Goal: Transaction & Acquisition: Purchase product/service

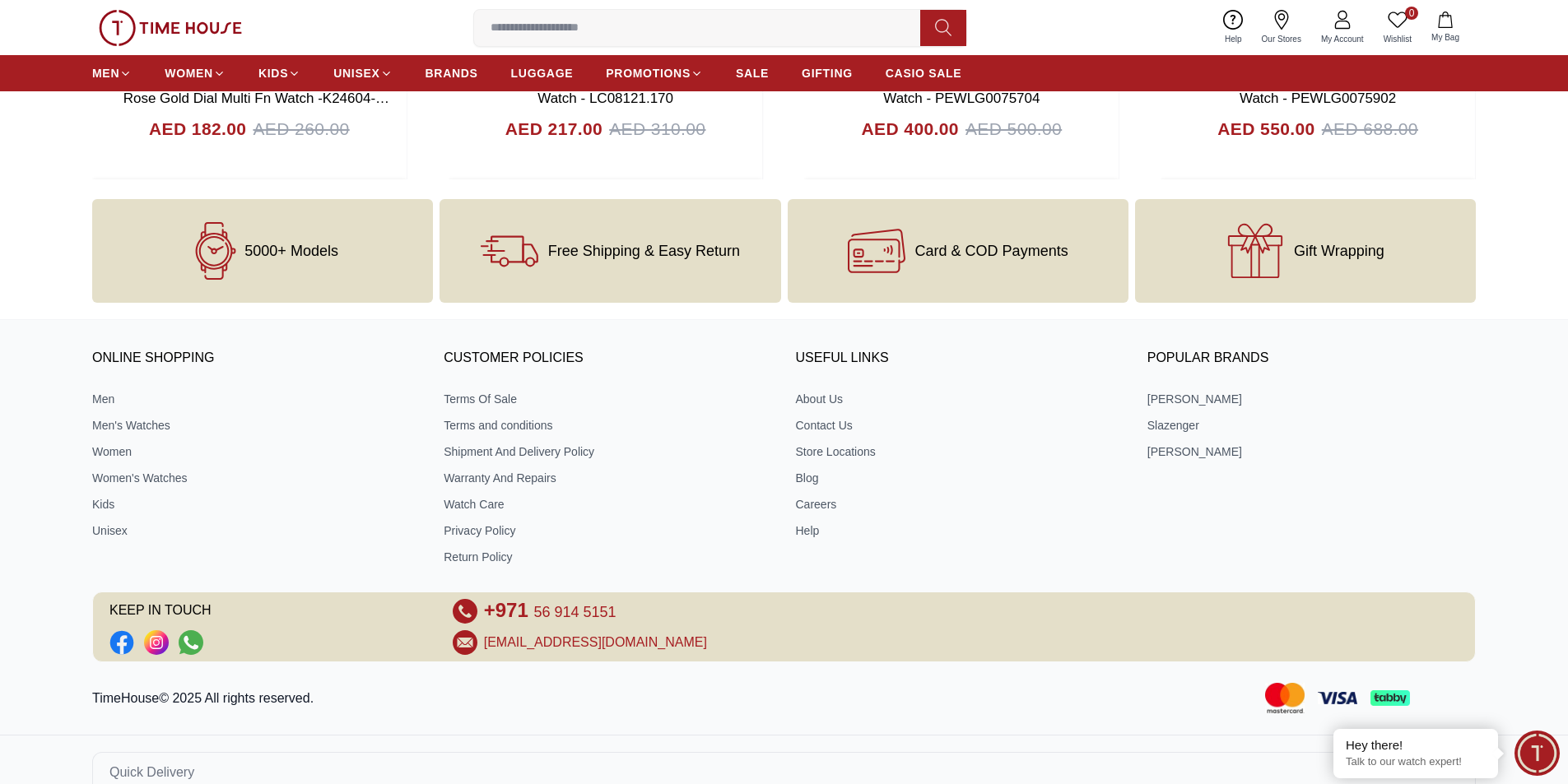
scroll to position [6690, 0]
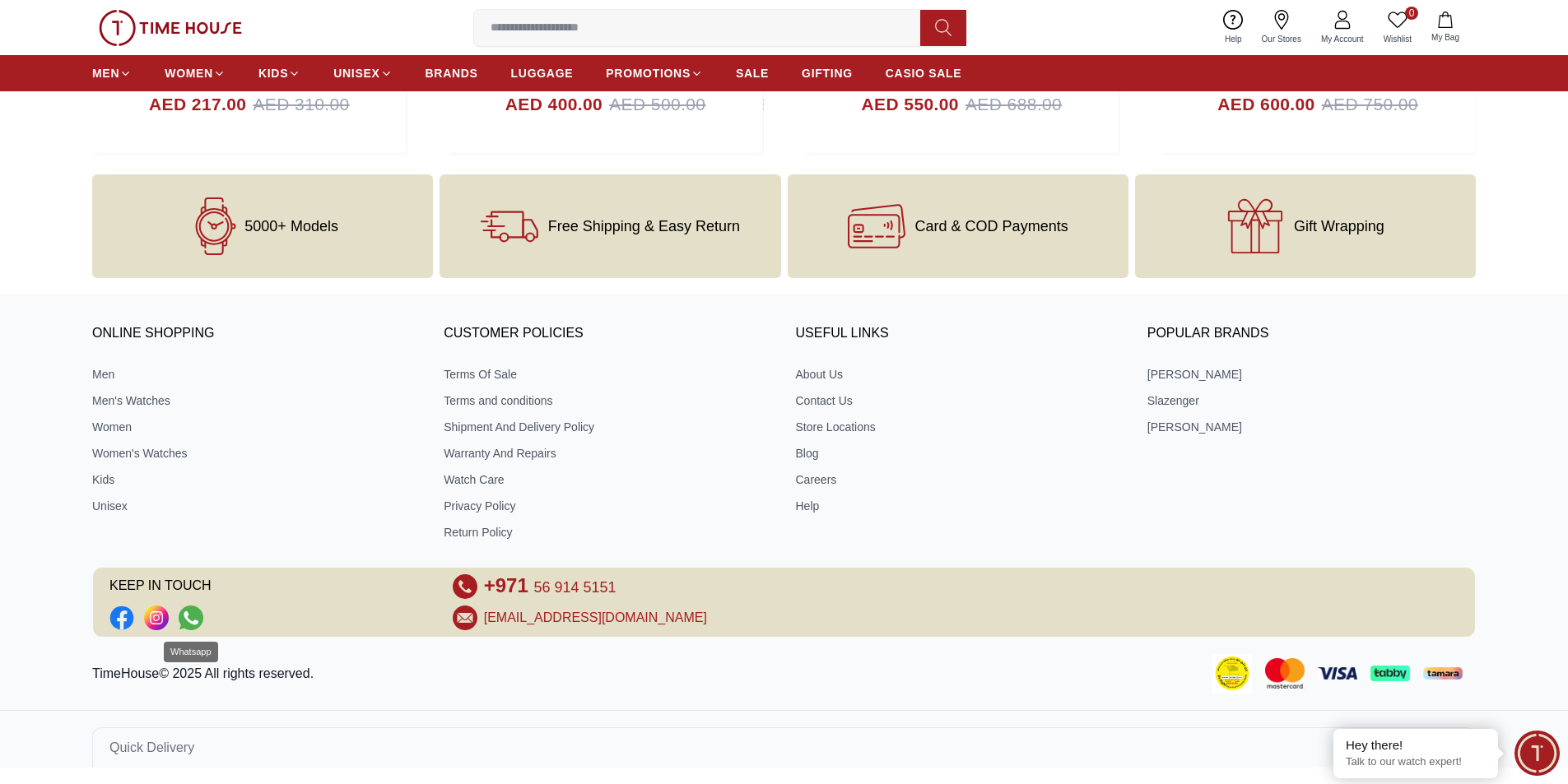
click at [200, 621] on icon "Social Link" at bounding box center [191, 618] width 24 height 24
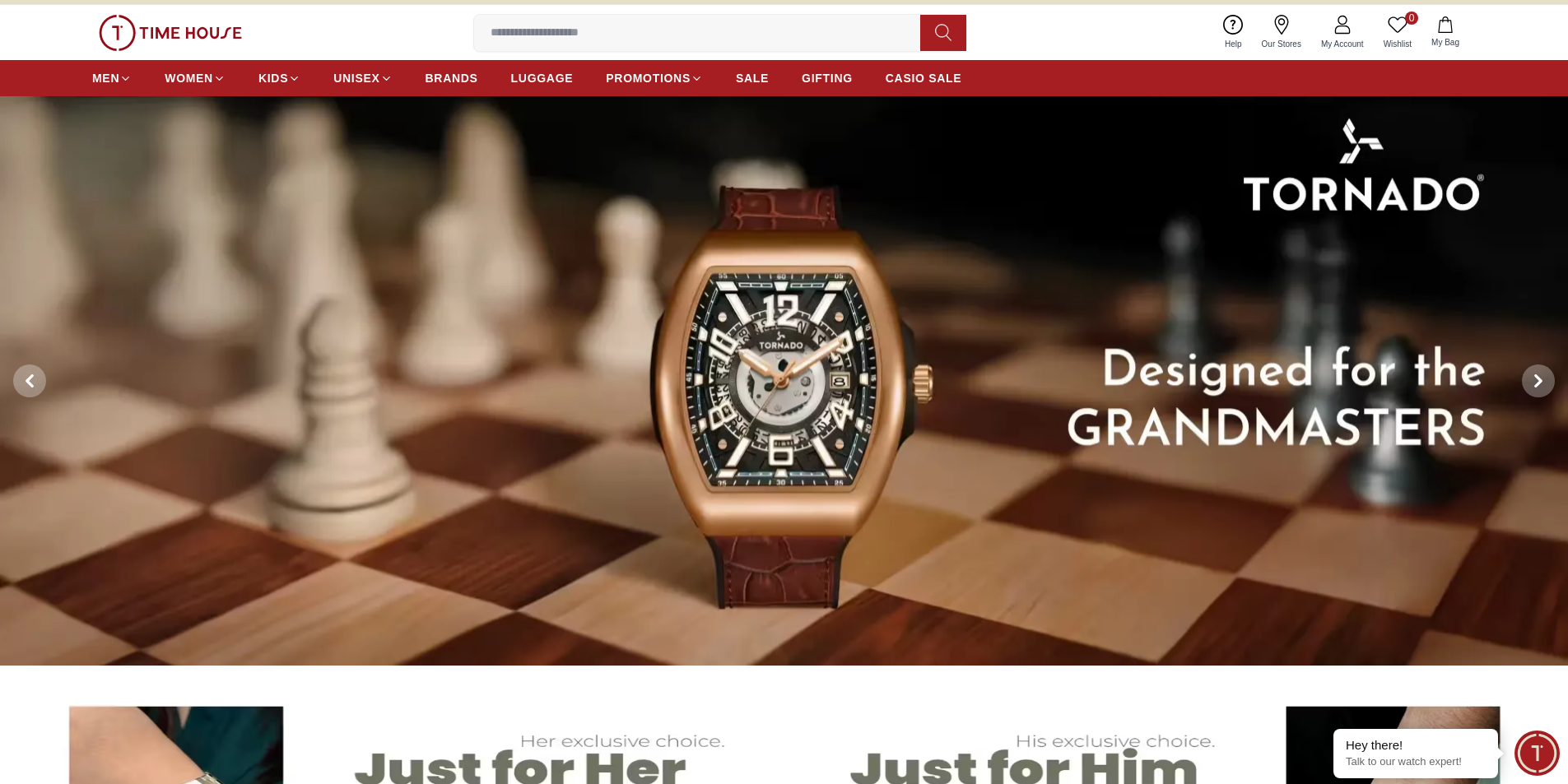
scroll to position [0, 0]
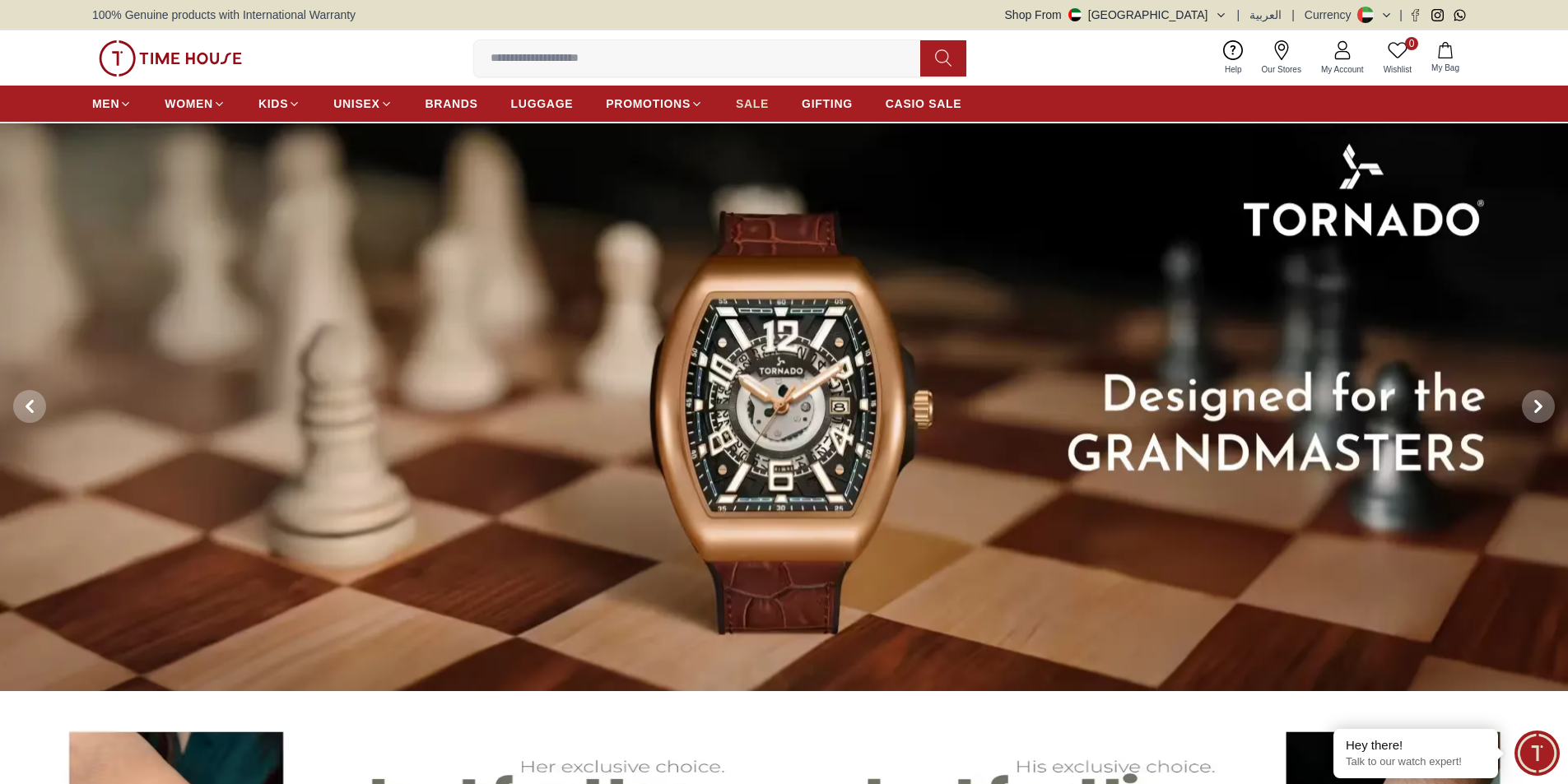
click at [749, 105] on span "SALE" at bounding box center [752, 103] width 33 height 16
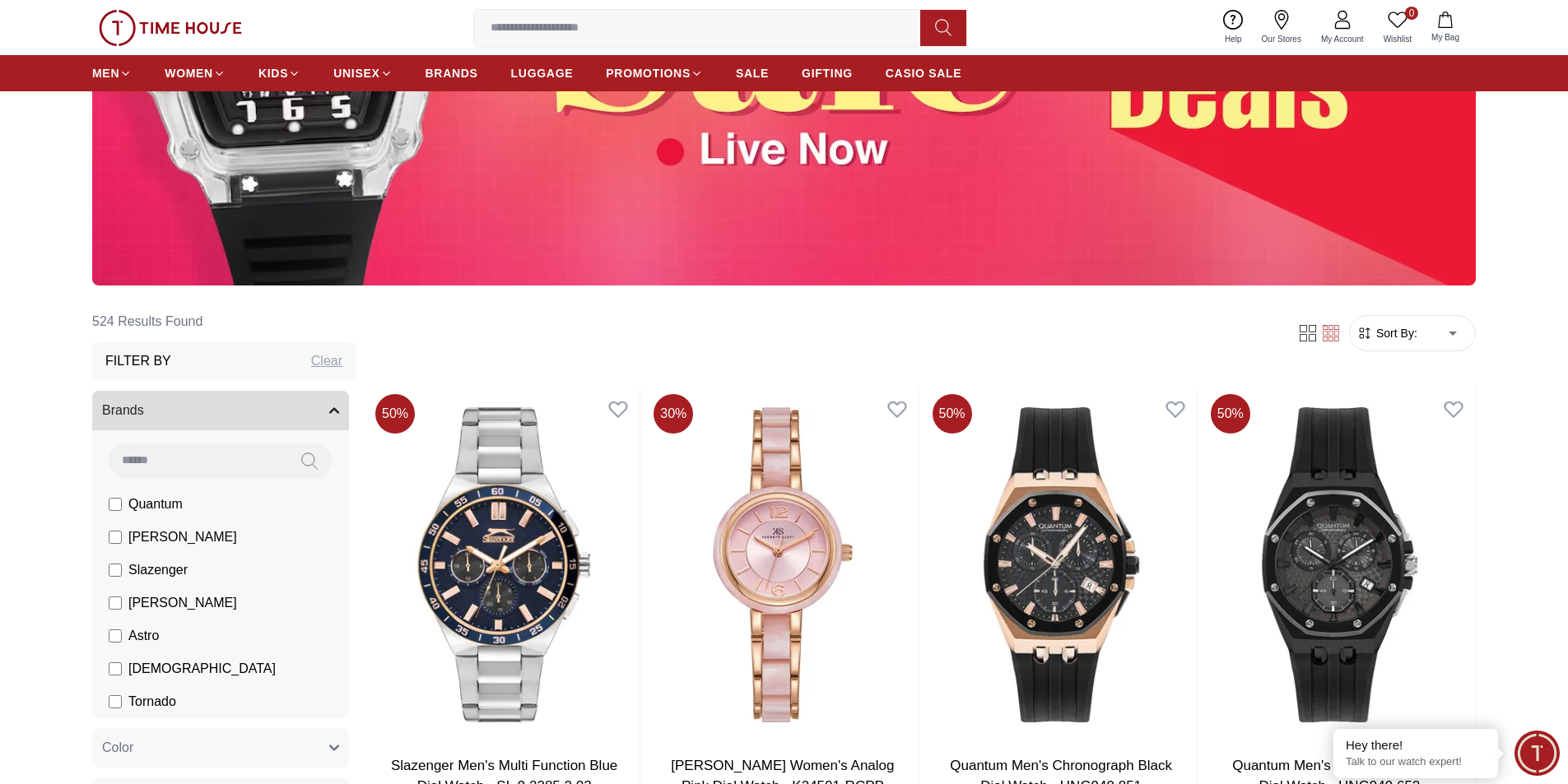
scroll to position [439, 0]
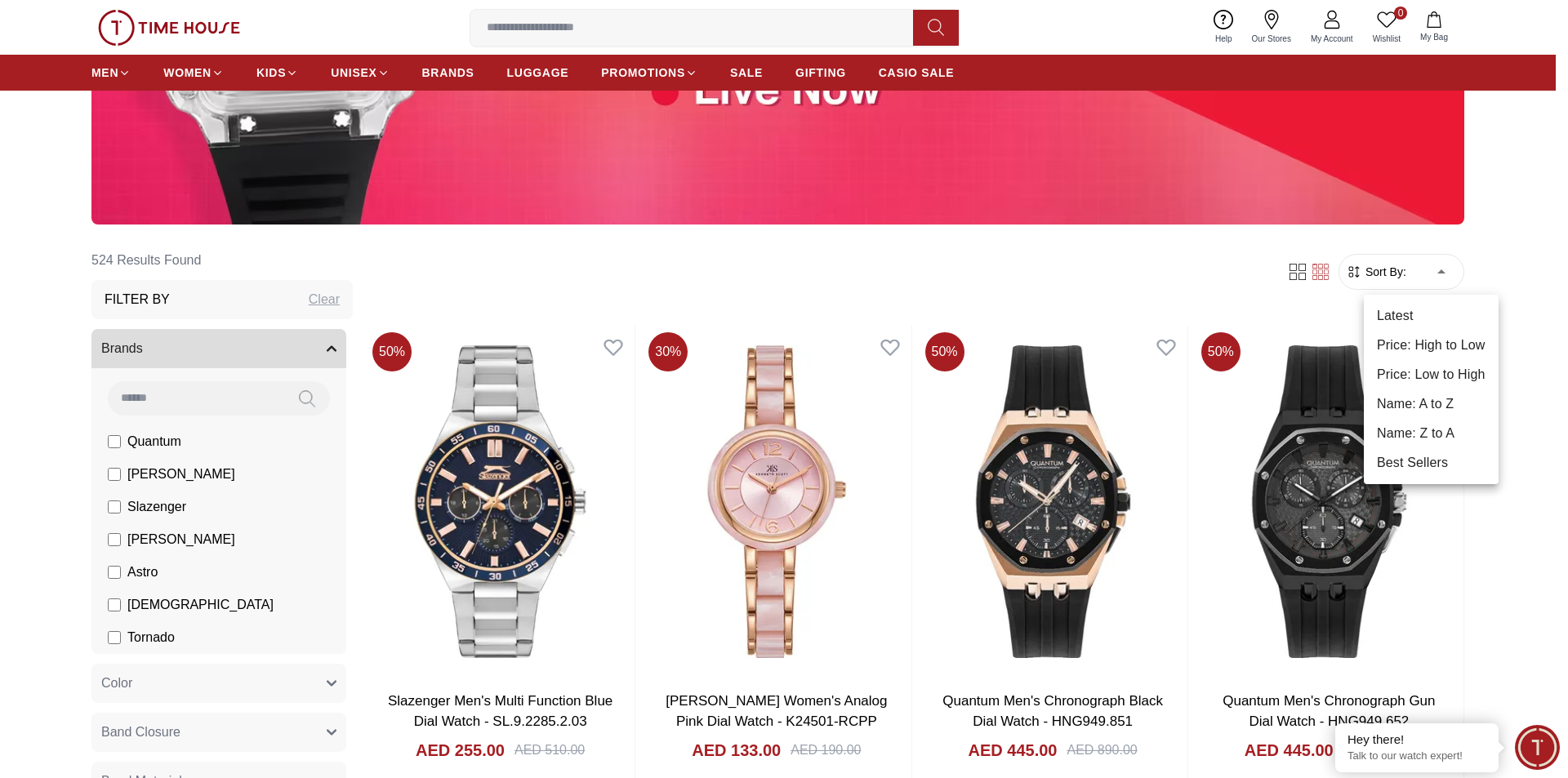
click at [1448, 339] on li "Price: High to Low" at bounding box center [1431, 345] width 135 height 29
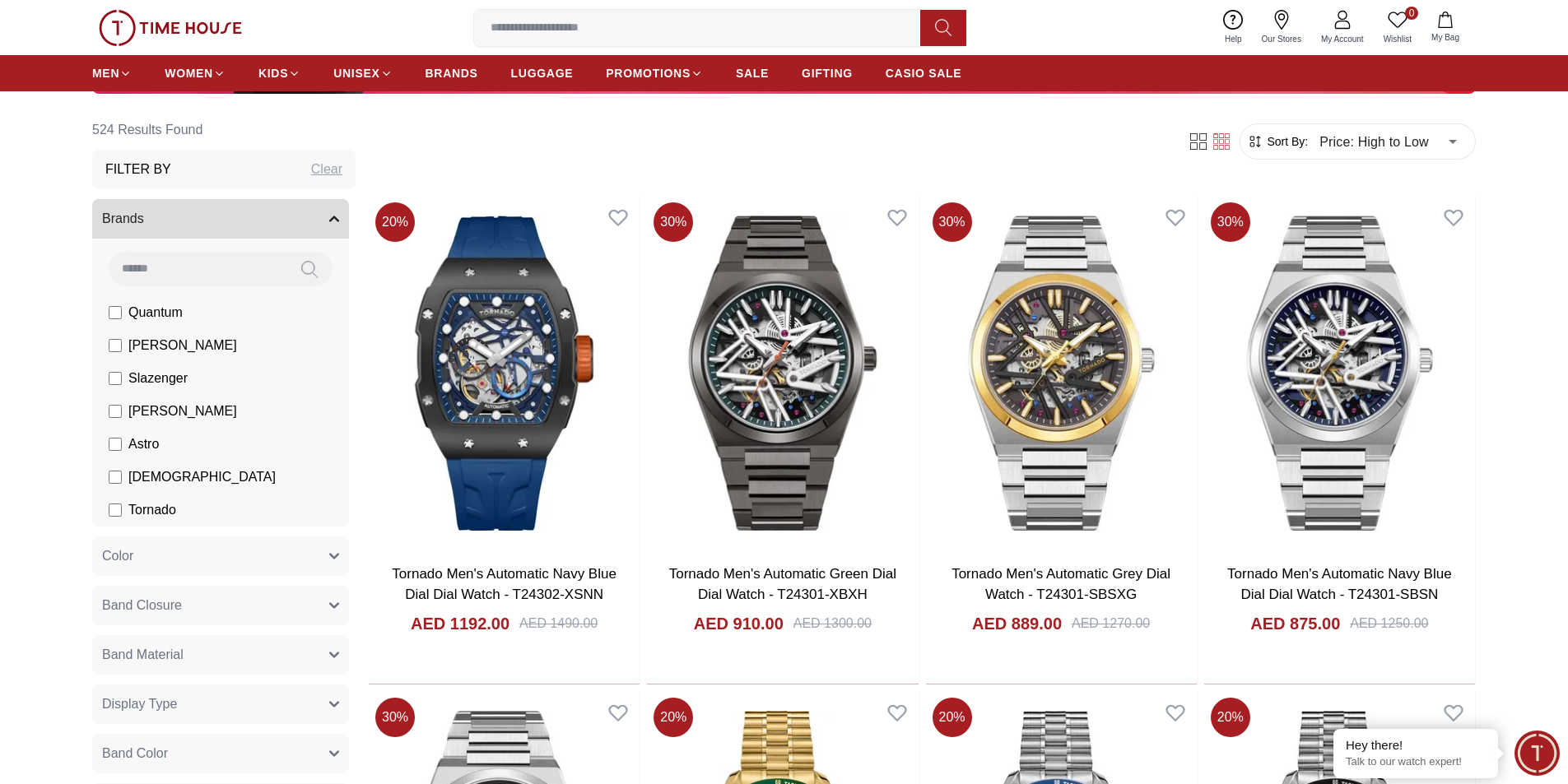
scroll to position [498, 0]
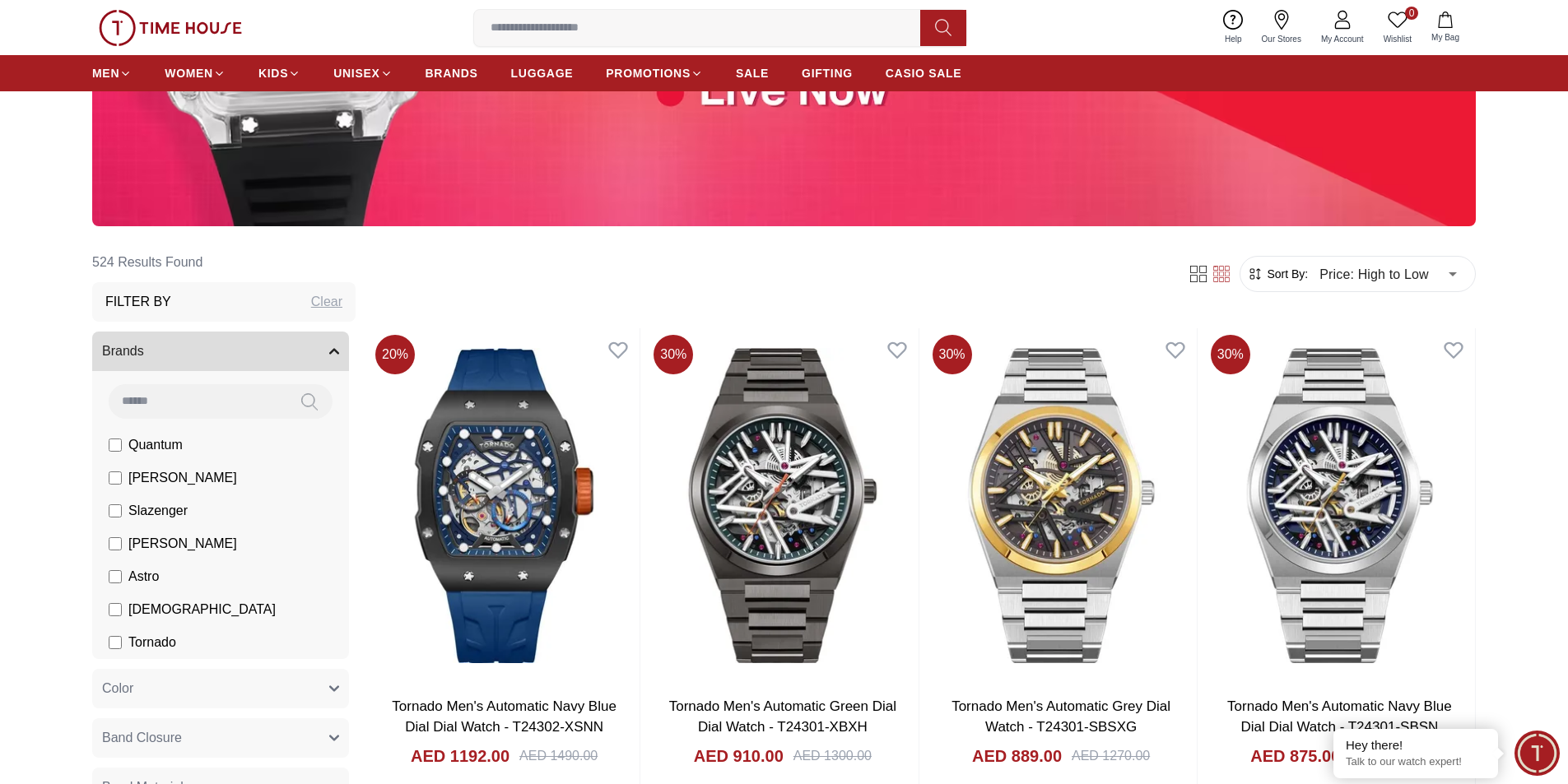
scroll to position [445, 0]
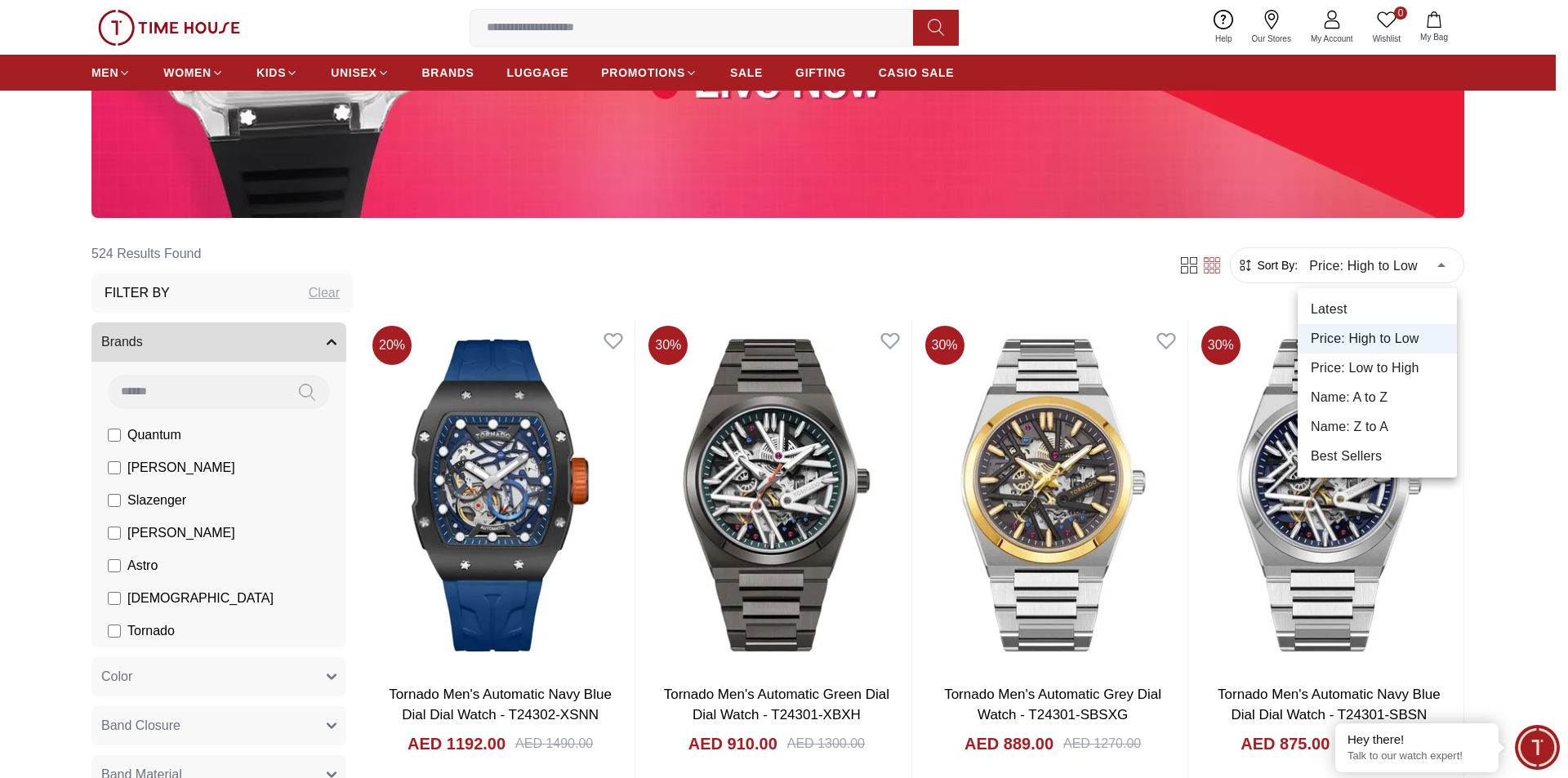
click at [1377, 273] on div at bounding box center [784, 389] width 1568 height 778
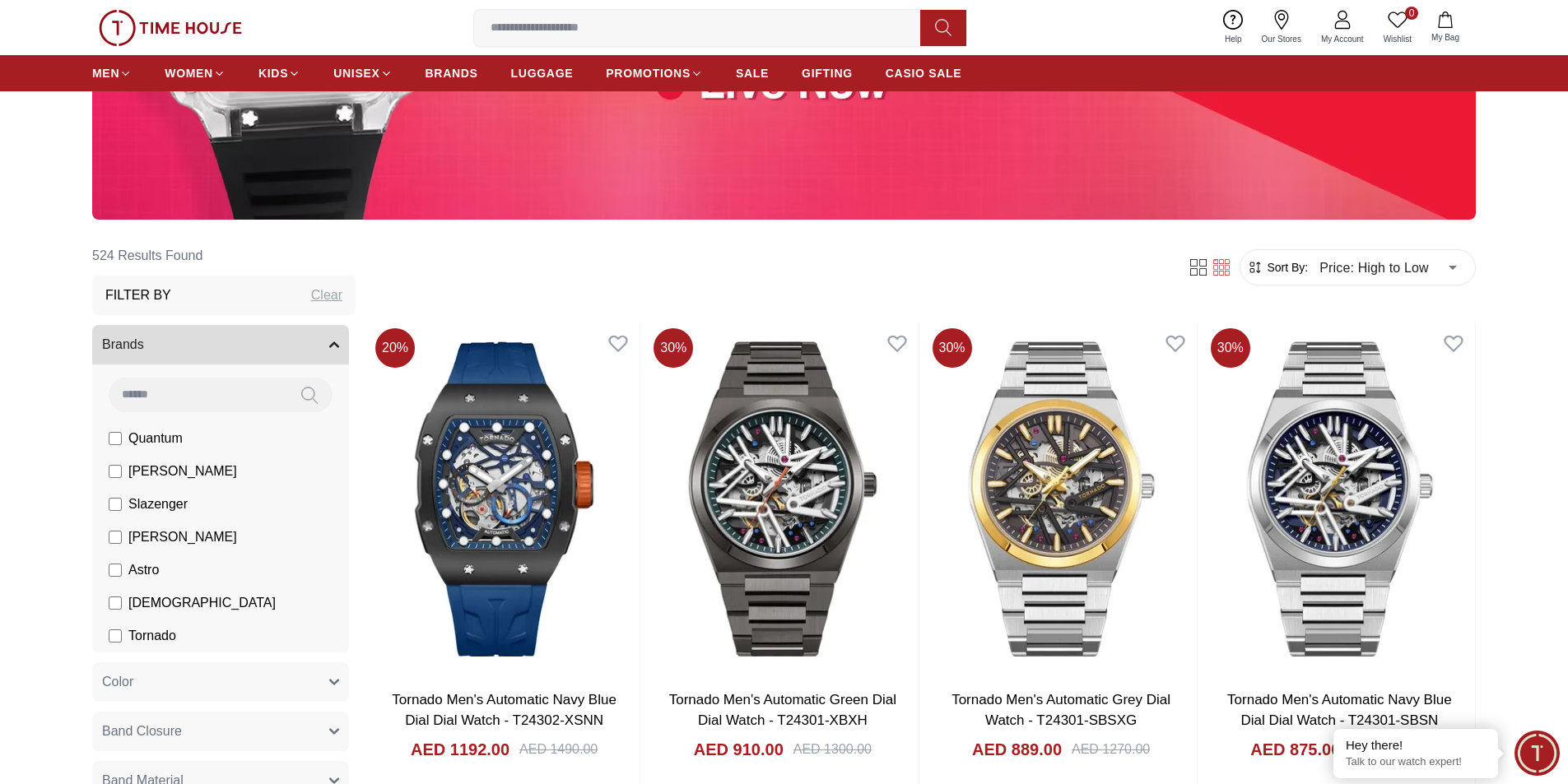
click at [155, 437] on span "Quantum" at bounding box center [155, 438] width 55 height 20
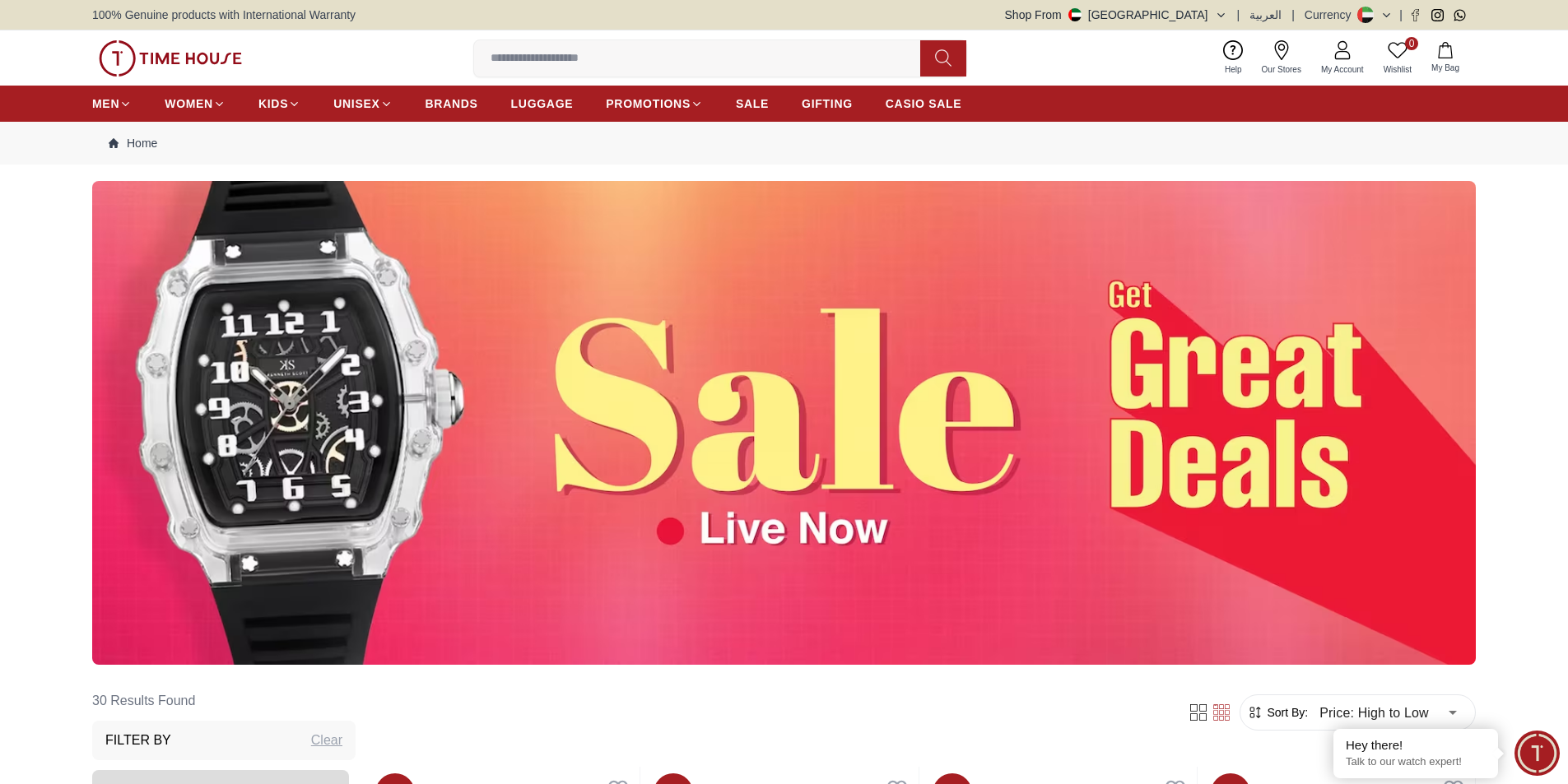
scroll to position [494, 0]
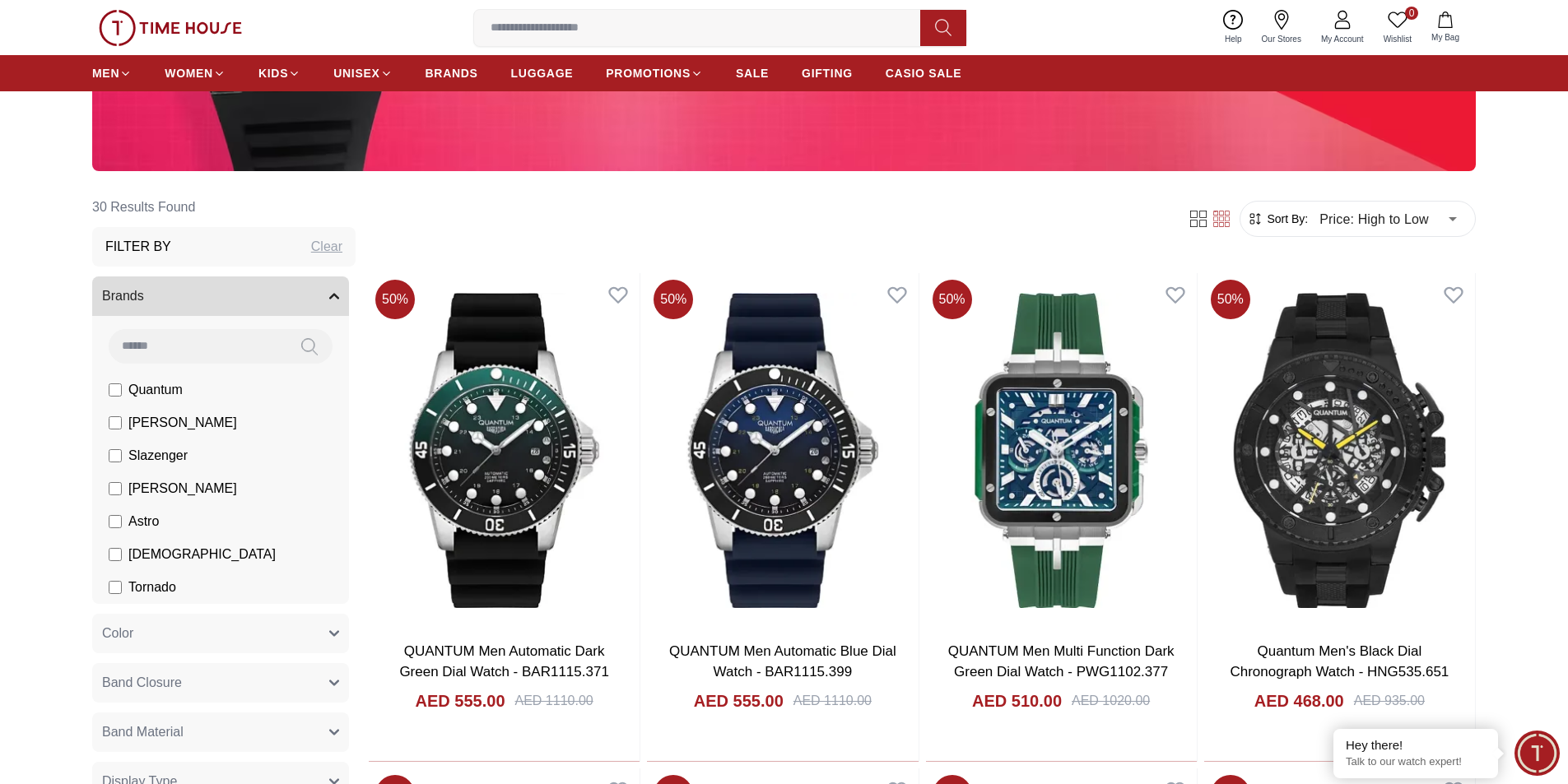
click at [142, 387] on span "Quantum" at bounding box center [155, 389] width 55 height 20
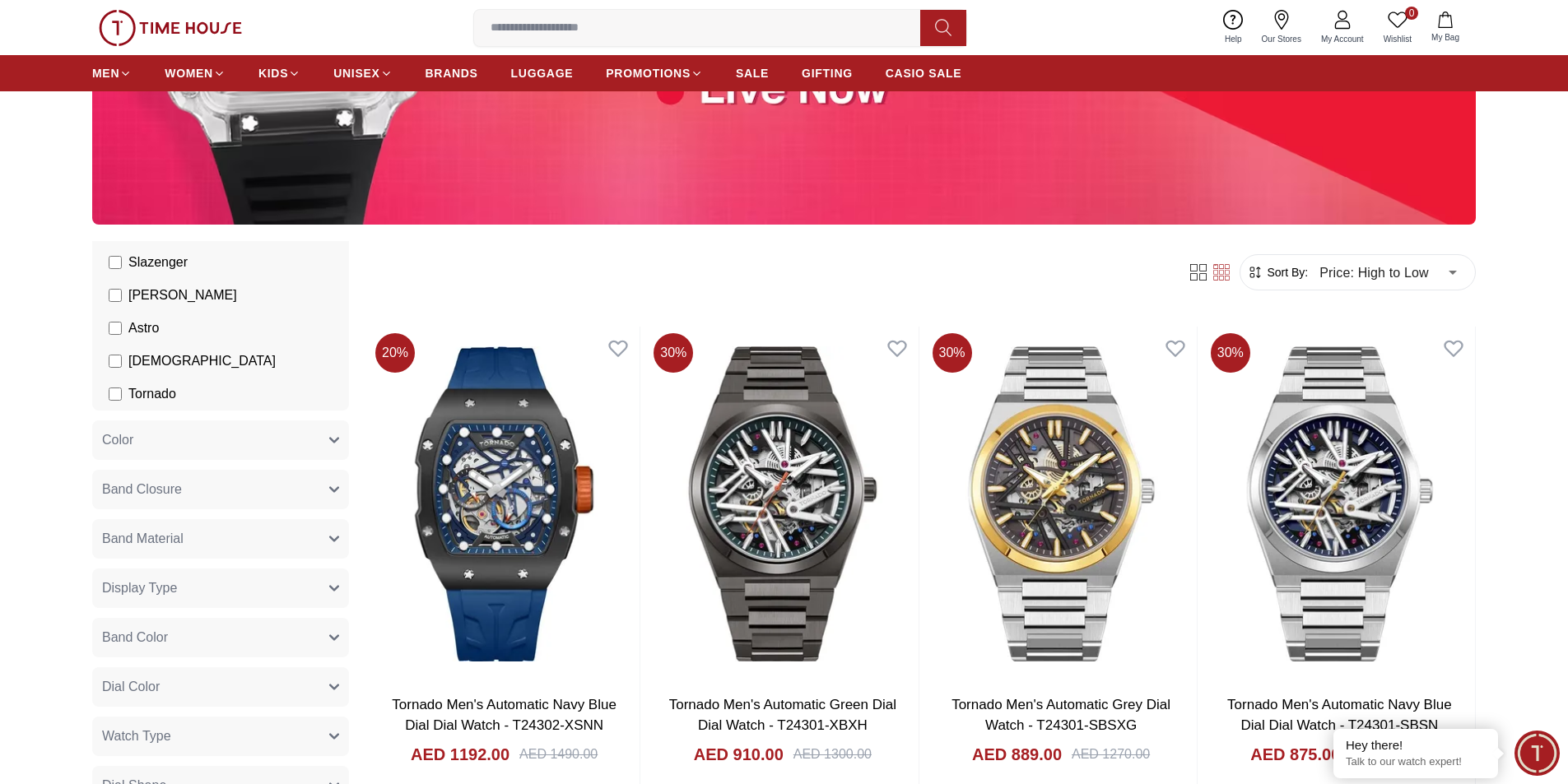
scroll to position [466, 0]
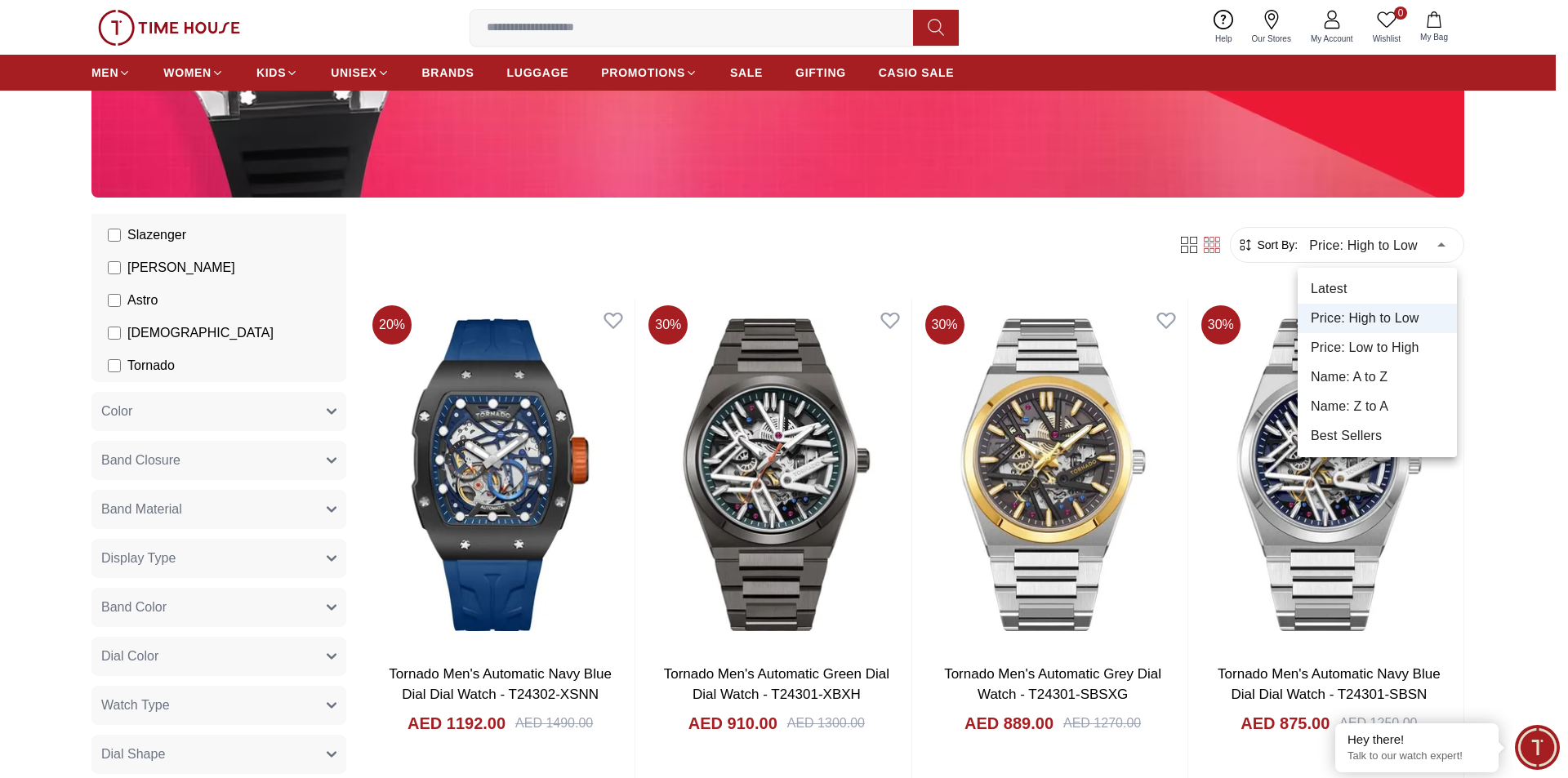
click at [1433, 237] on div at bounding box center [784, 389] width 1568 height 778
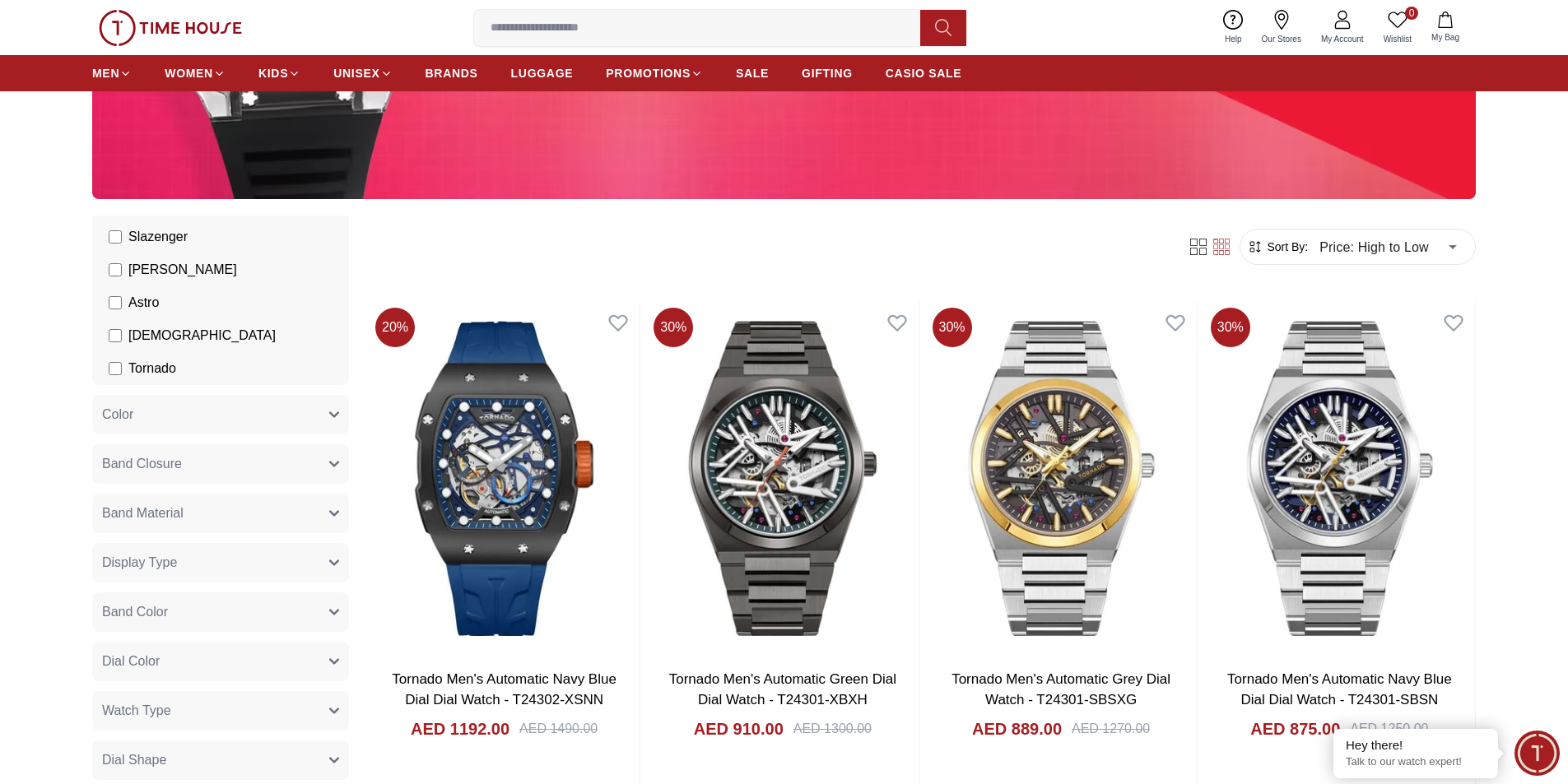
drag, startPoint x: 1566, startPoint y: 151, endPoint x: 1567, endPoint y: 171, distance: 20.0
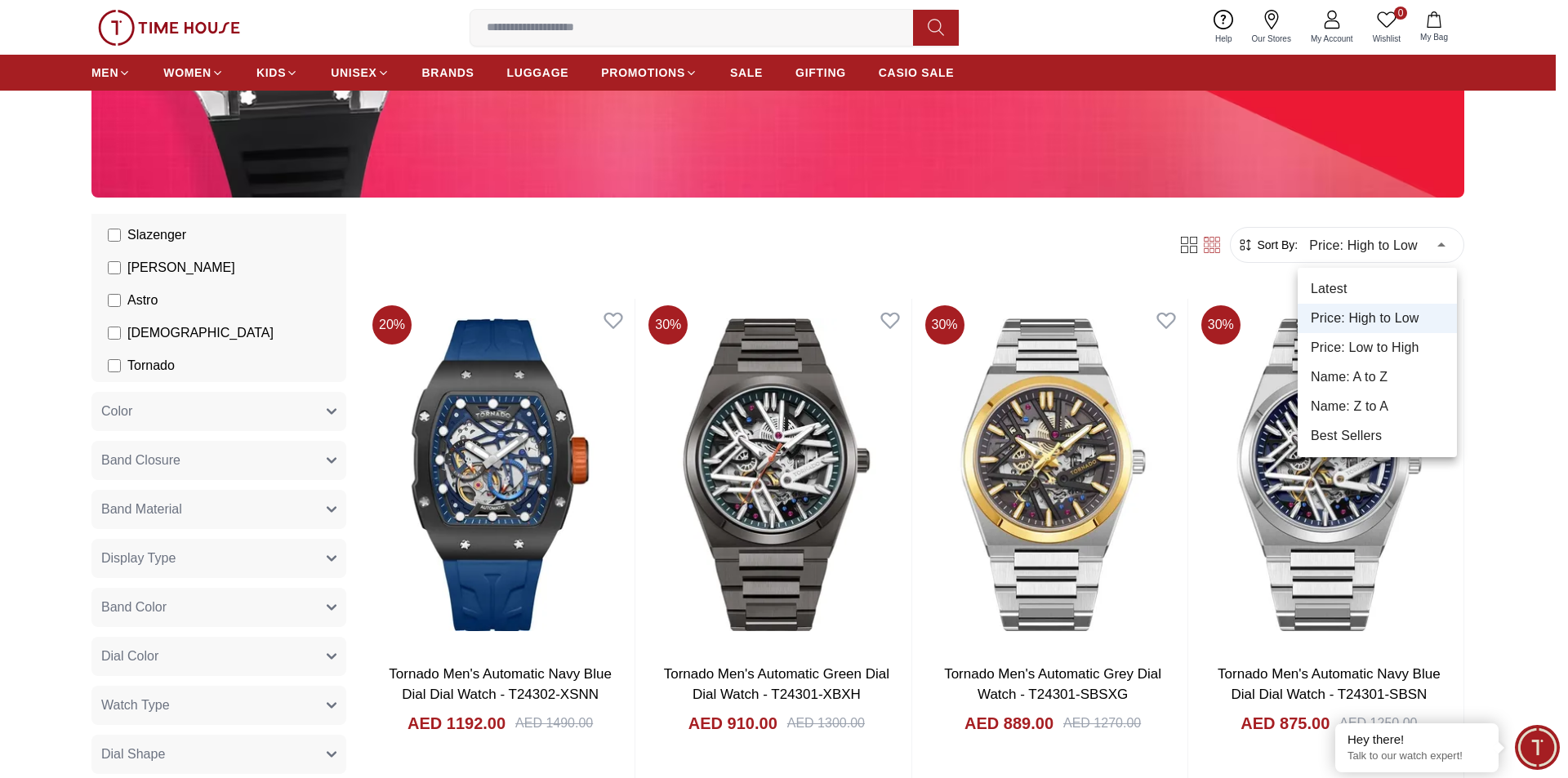
click at [1382, 428] on li "Best Sellers" at bounding box center [1377, 436] width 159 height 29
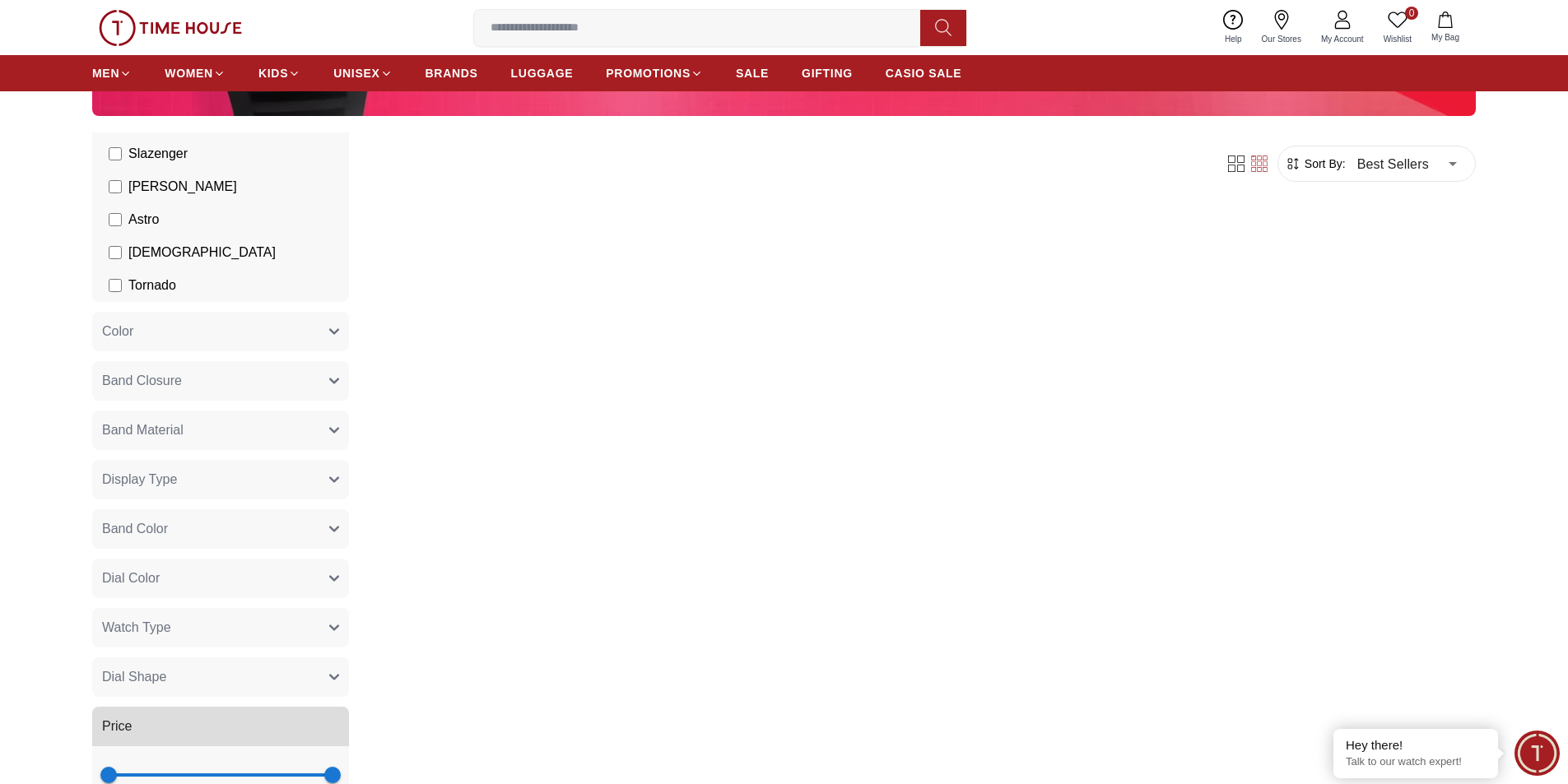
scroll to position [550, 0]
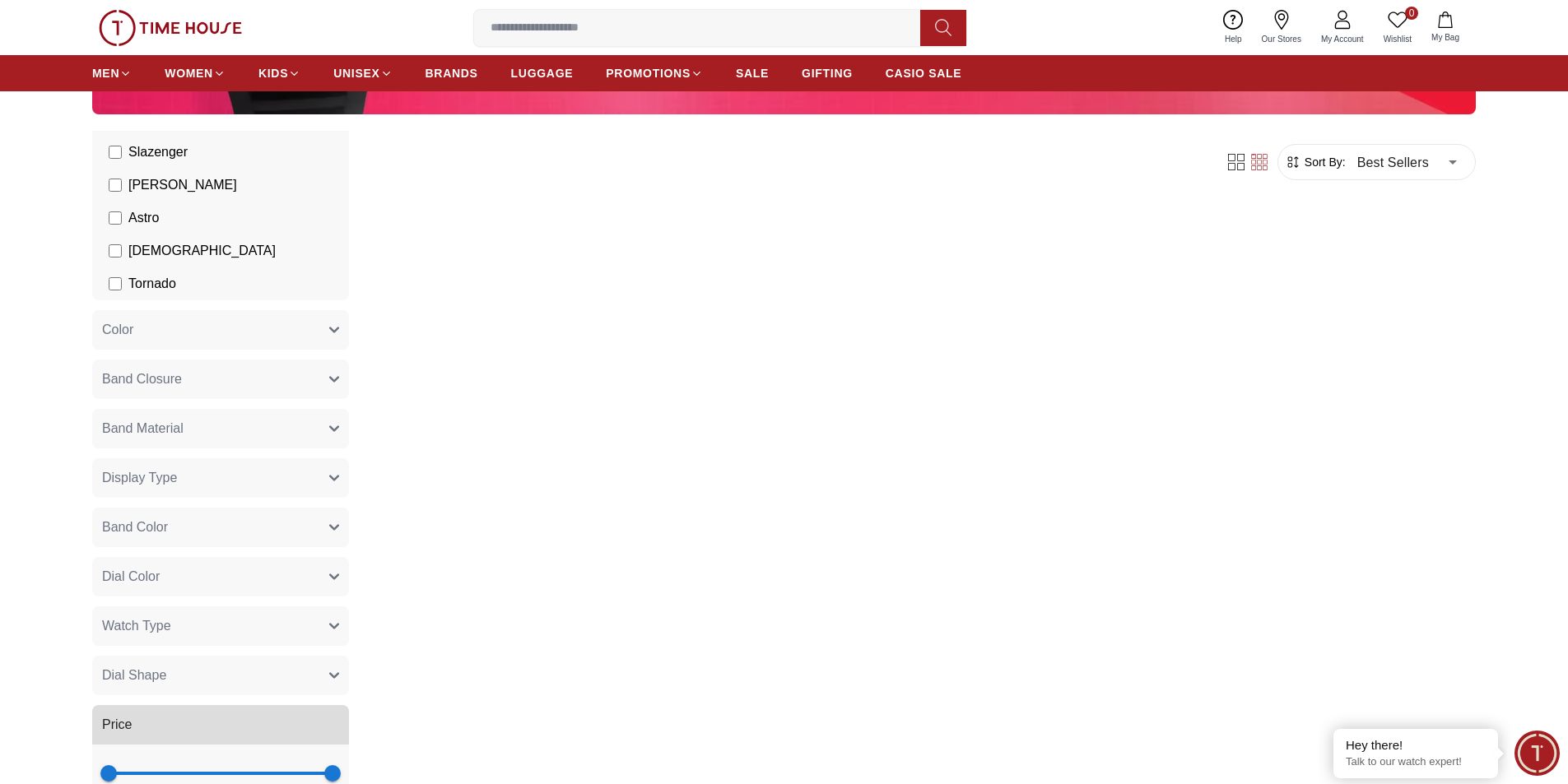
scroll to position [466, 0]
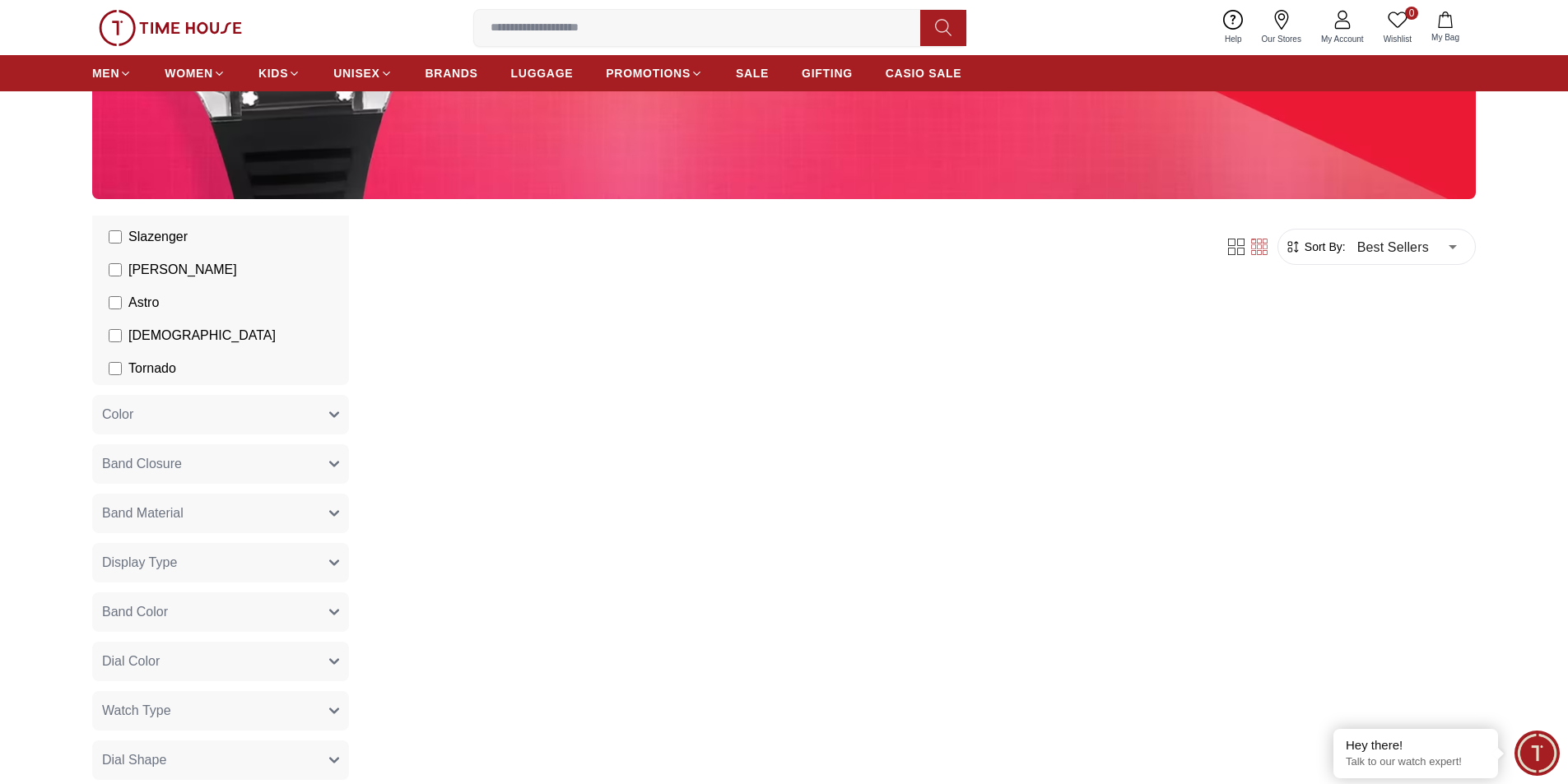
click at [1406, 258] on body "100% Genuine products with International Warranty Shop From [GEOGRAPHIC_DATA] |…" at bounding box center [784, 521] width 1568 height 1973
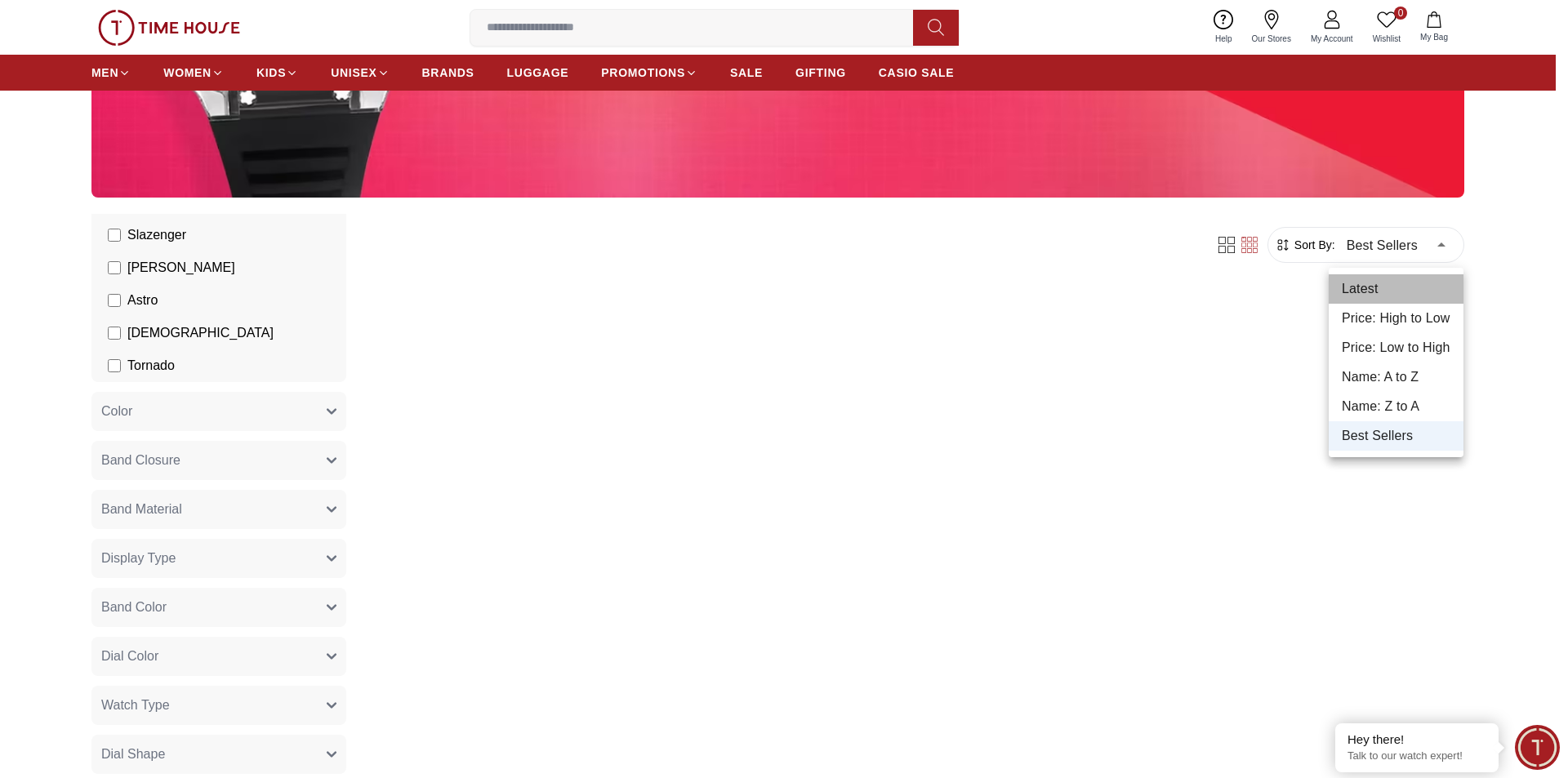
click at [1374, 287] on li "Latest" at bounding box center [1396, 288] width 135 height 29
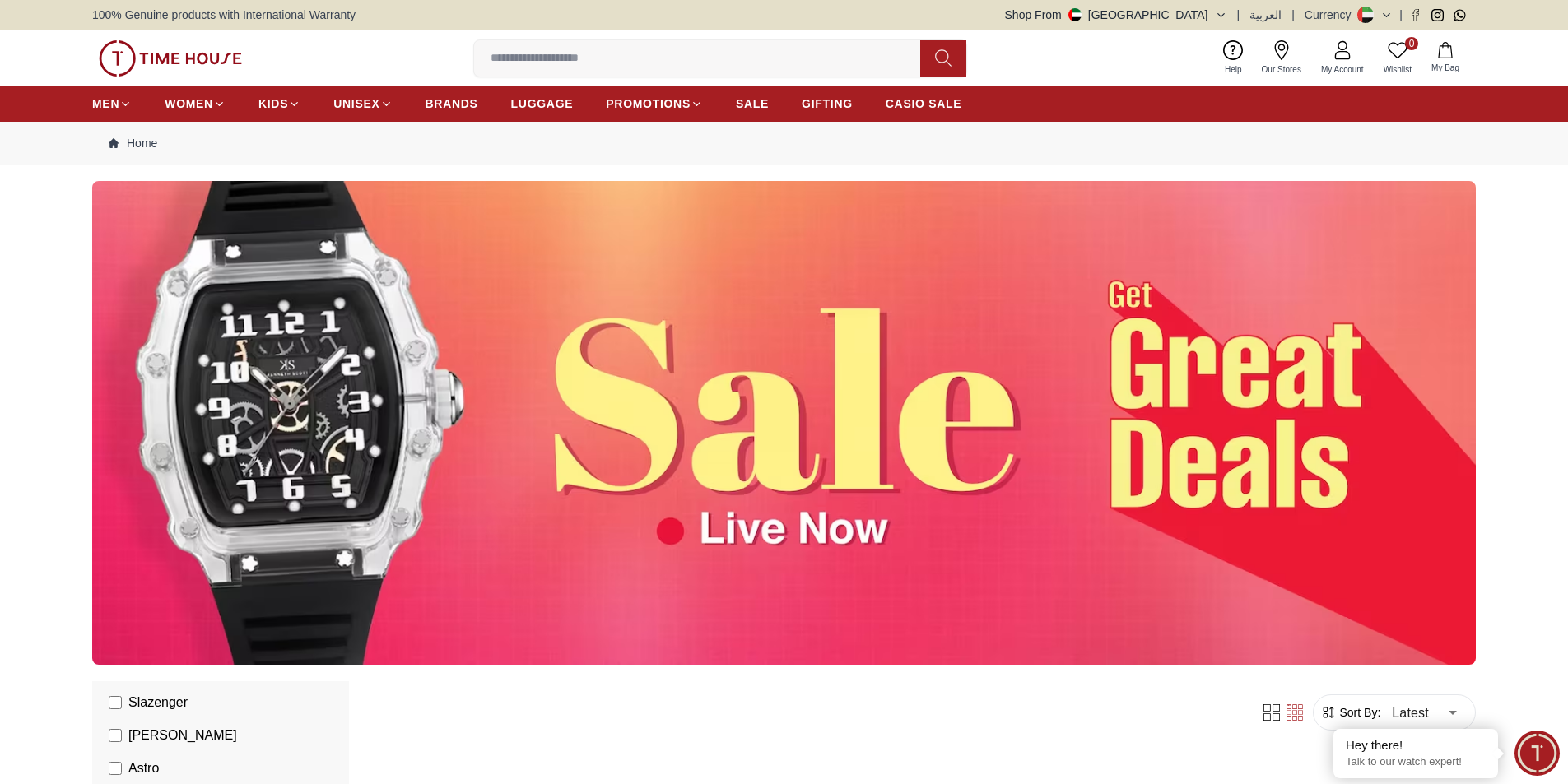
click at [1401, 263] on img at bounding box center [784, 423] width 1383 height 484
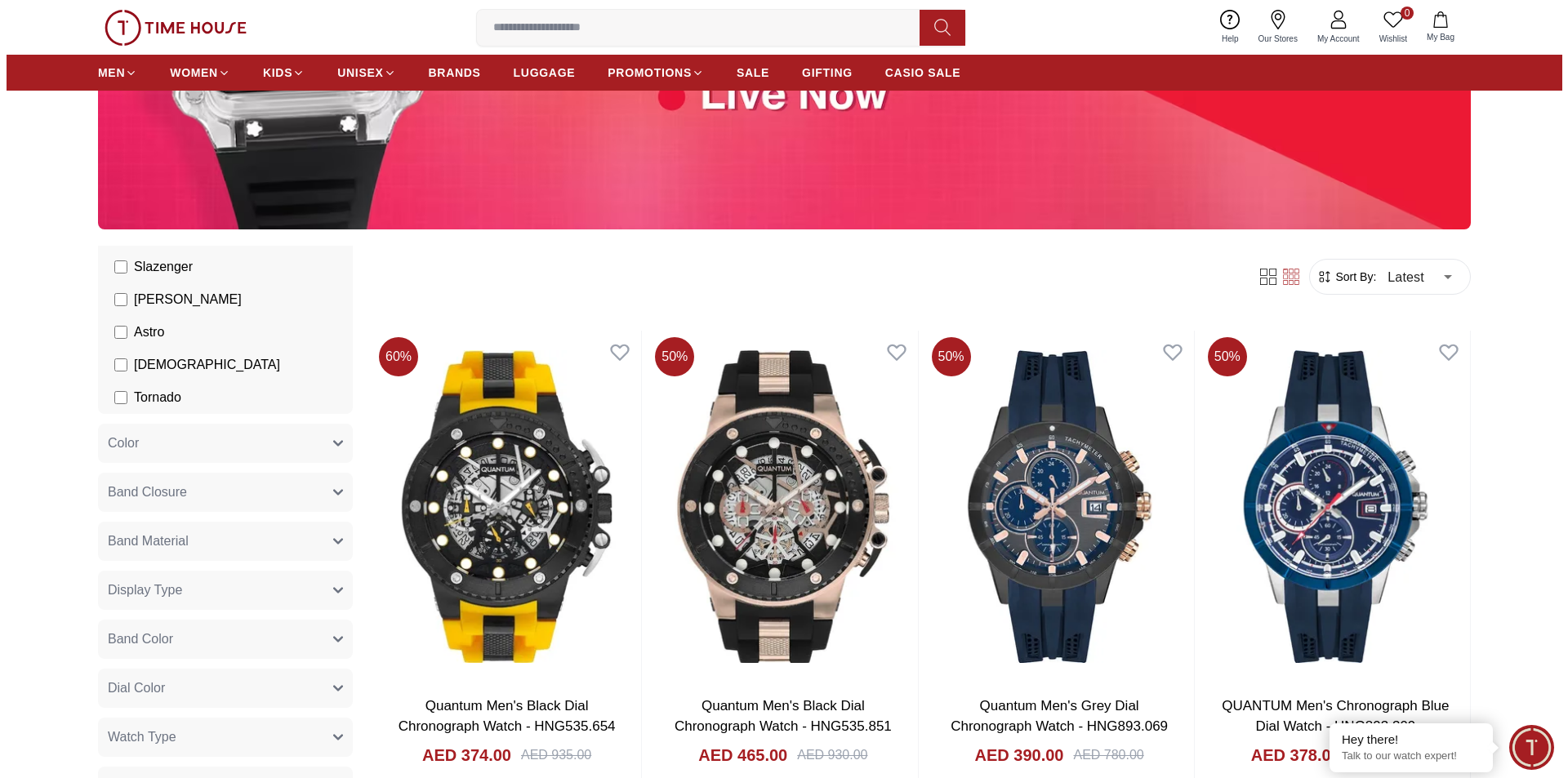
scroll to position [396, 0]
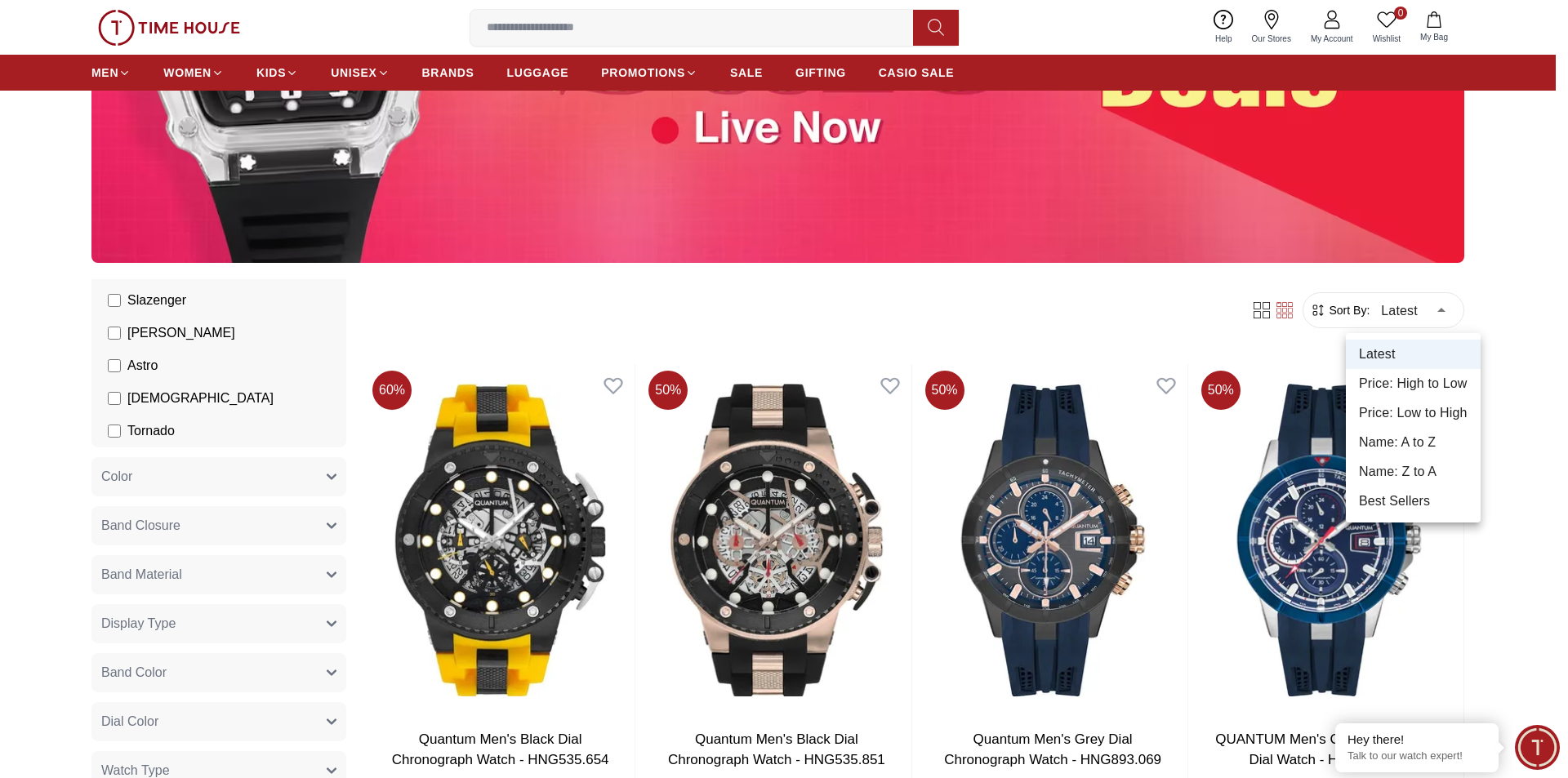
click at [1410, 379] on li "Price: High to Low" at bounding box center [1413, 383] width 135 height 29
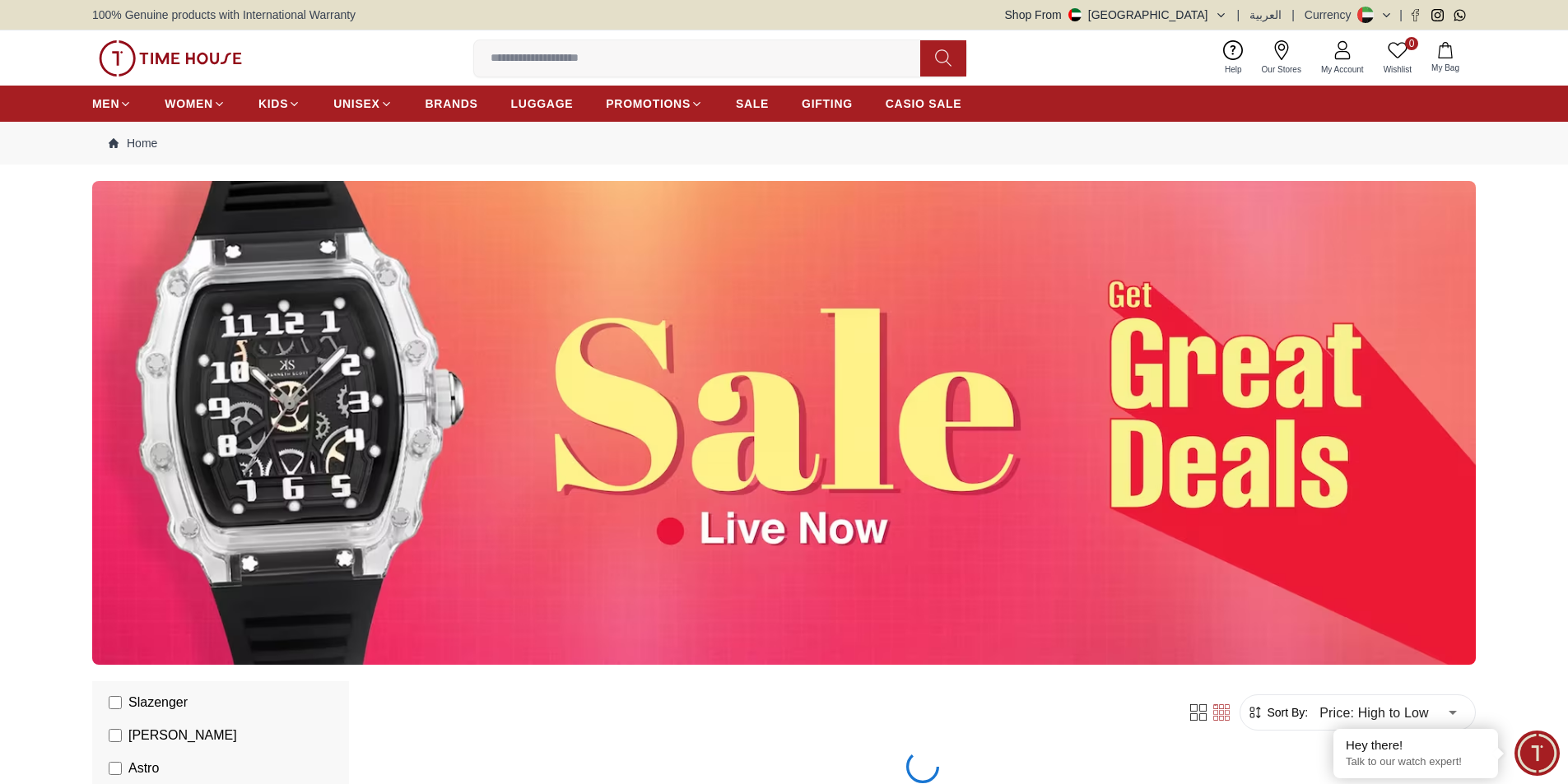
scroll to position [400, 0]
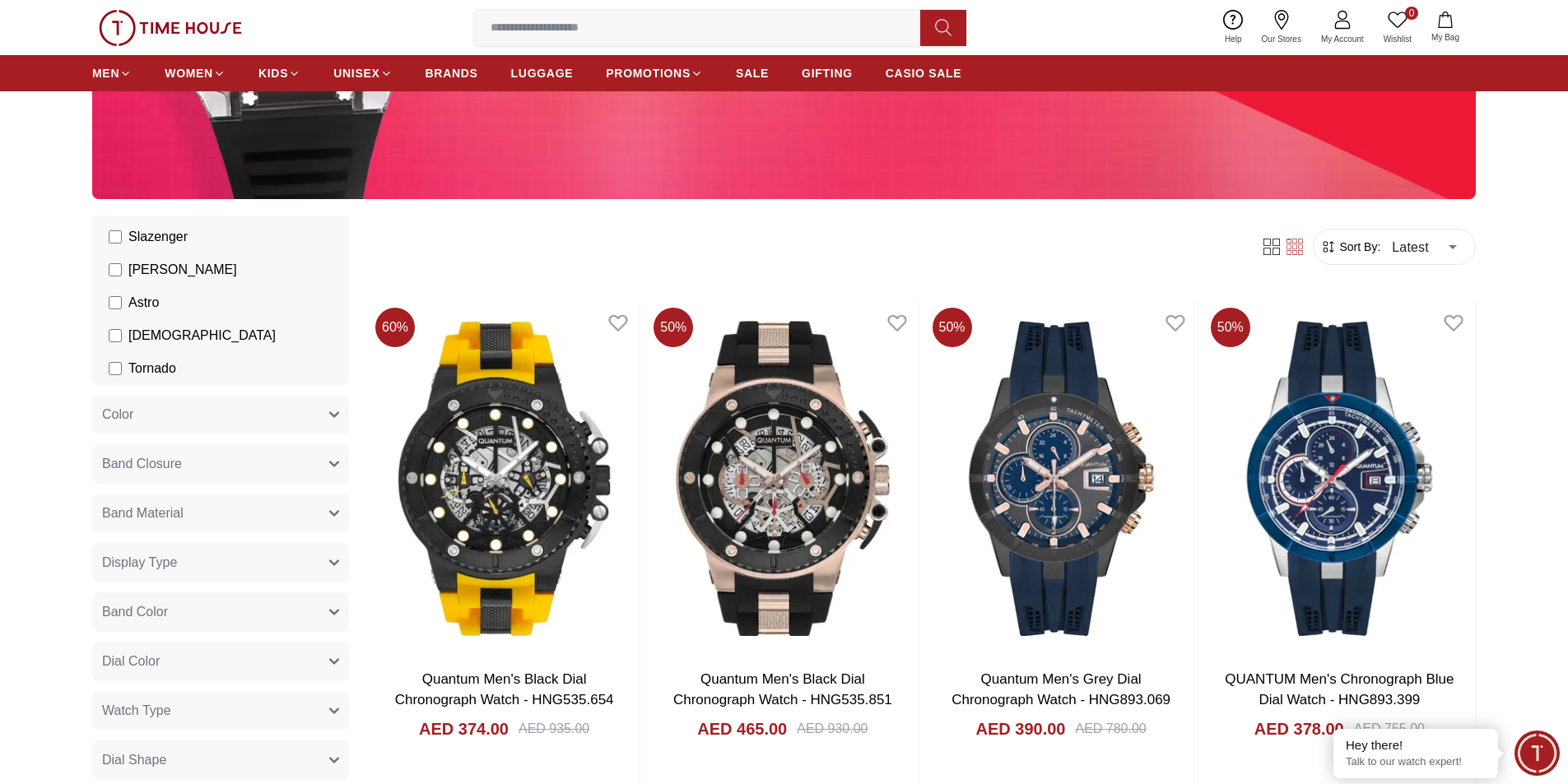
type input "*"
